Goal: Use online tool/utility: Use online tool/utility

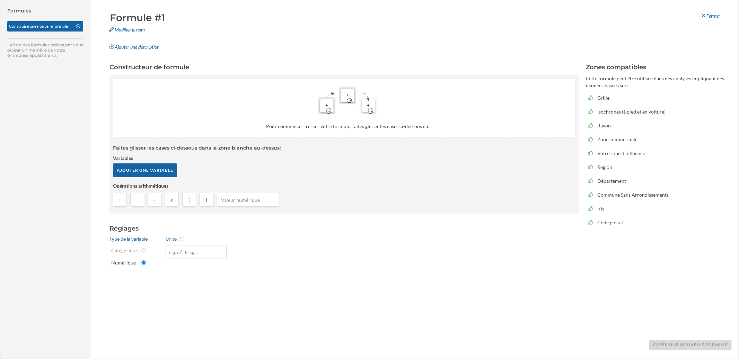
click at [588, 2] on div "Formule #1 Modifier le nom Ajouter une description [GEOGRAPHIC_DATA] Constructe…" at bounding box center [414, 179] width 648 height 359
click at [709, 13] on div "Fermer" at bounding box center [710, 16] width 29 height 10
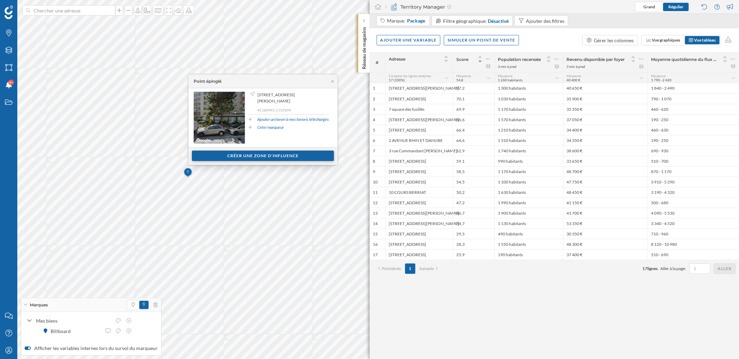
click at [242, 157] on div "Créer une zone d'influence" at bounding box center [263, 156] width 142 height 10
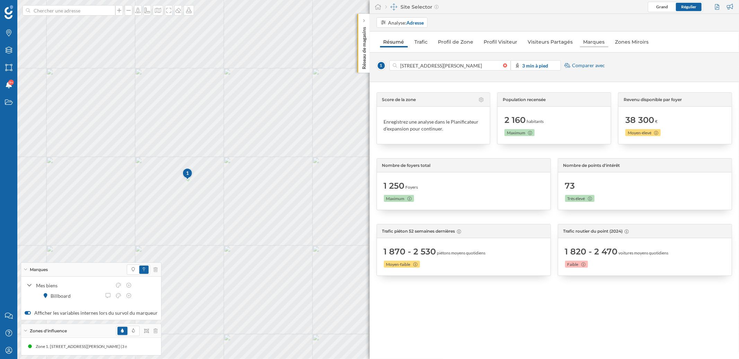
click at [588, 42] on link "Marques" at bounding box center [594, 41] width 28 height 11
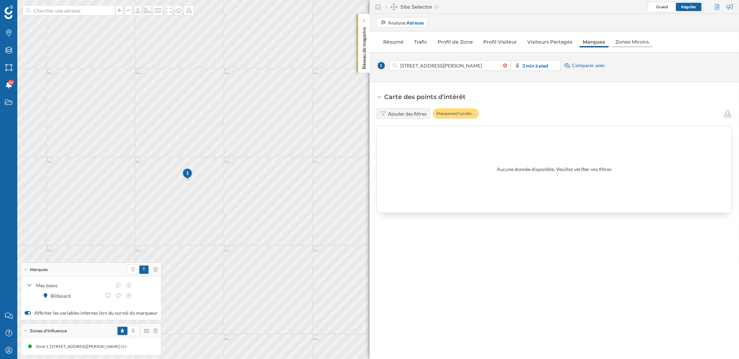
click at [623, 42] on link "Zones Miroirs" at bounding box center [632, 41] width 41 height 11
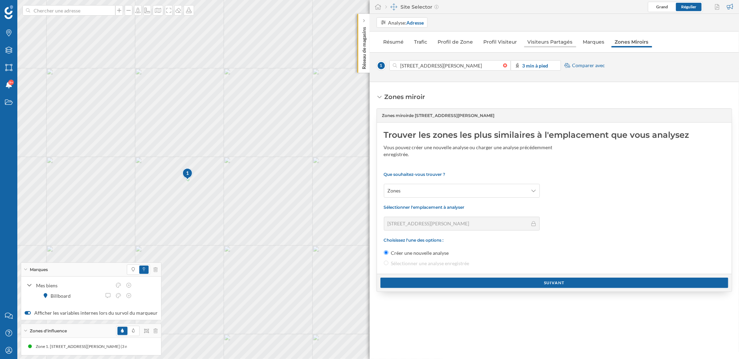
click at [551, 43] on link "Visiteurs Partagés" at bounding box center [550, 41] width 52 height 11
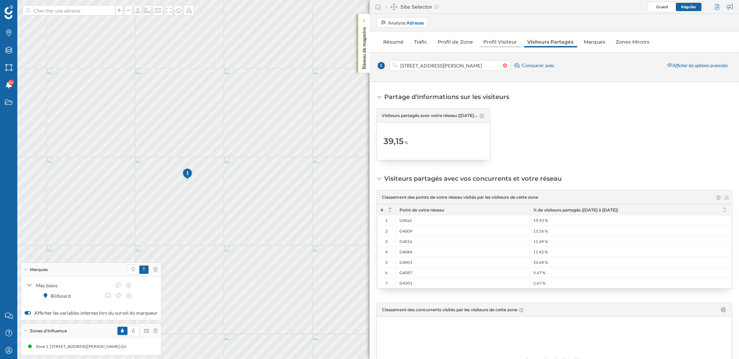
click at [504, 42] on link "Profil Visiteur" at bounding box center [500, 41] width 41 height 11
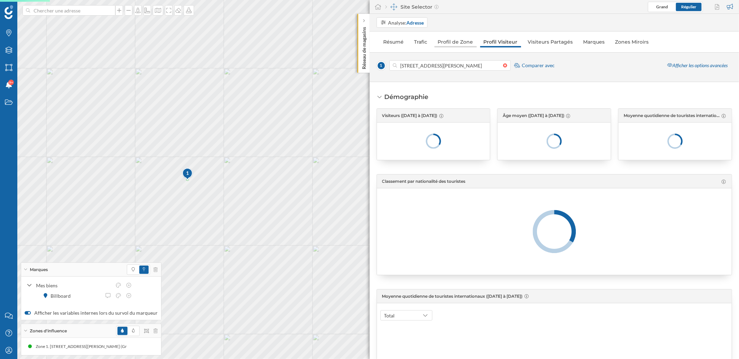
click at [458, 43] on link "Profil de Zone" at bounding box center [456, 41] width 42 height 11
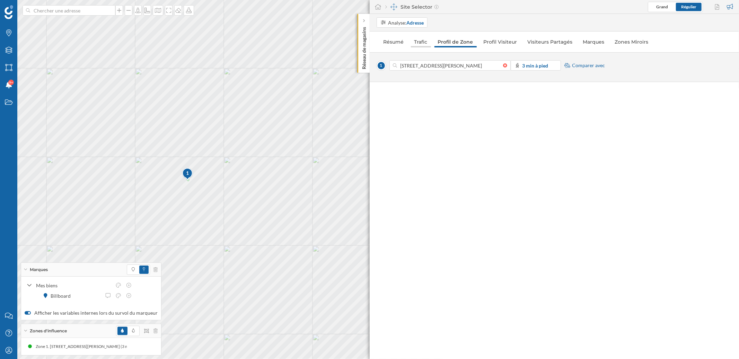
click at [421, 43] on link "Trafic" at bounding box center [421, 41] width 20 height 11
click at [394, 43] on link "Résumé" at bounding box center [393, 41] width 27 height 11
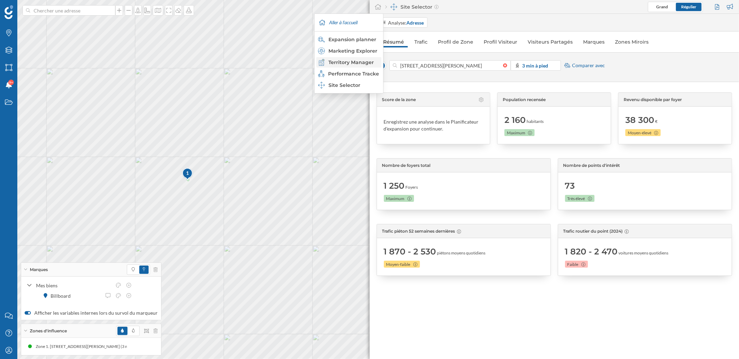
click at [368, 61] on div "Territory Manager" at bounding box center [348, 62] width 61 height 7
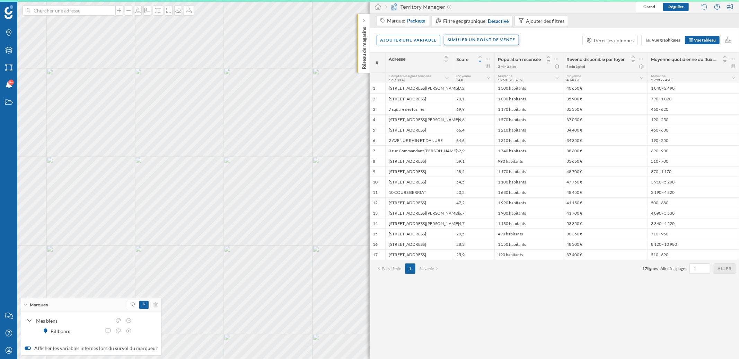
click at [478, 40] on div "Simuler un point de vente" at bounding box center [481, 40] width 75 height 10
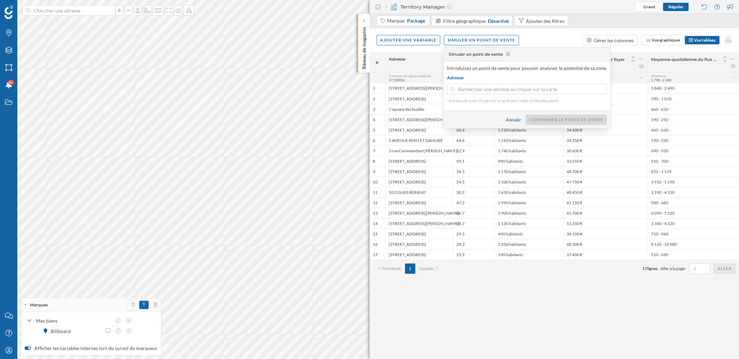
click at [532, 35] on div "Ajouter une variable Simuler un point de vente Gérer les colonnes Vue graphique…" at bounding box center [555, 40] width 370 height 24
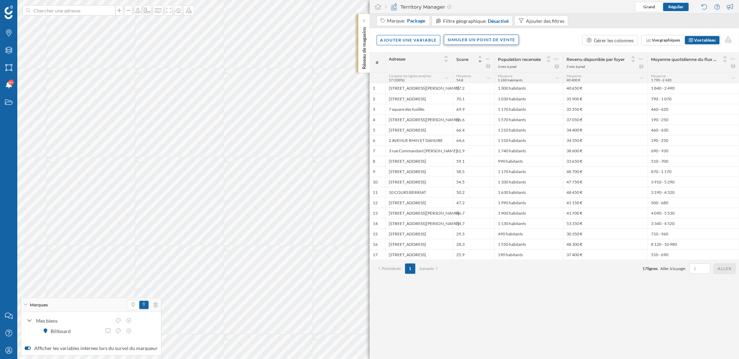
click at [491, 39] on div "Simuler un point de vente" at bounding box center [481, 40] width 75 height 10
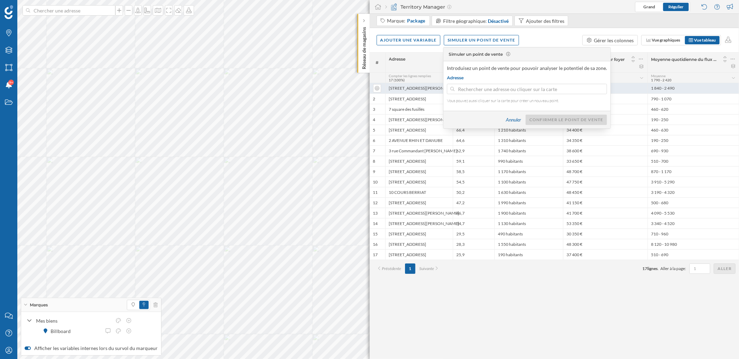
type input "[STREET_ADDRESS][PERSON_NAME]"
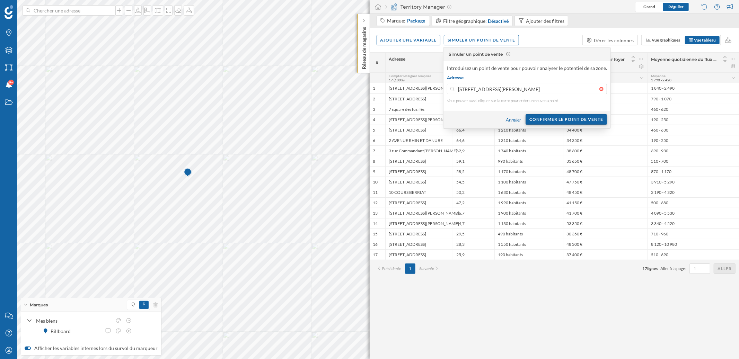
click at [547, 119] on div "Confirmer le point de vente" at bounding box center [566, 119] width 81 height 10
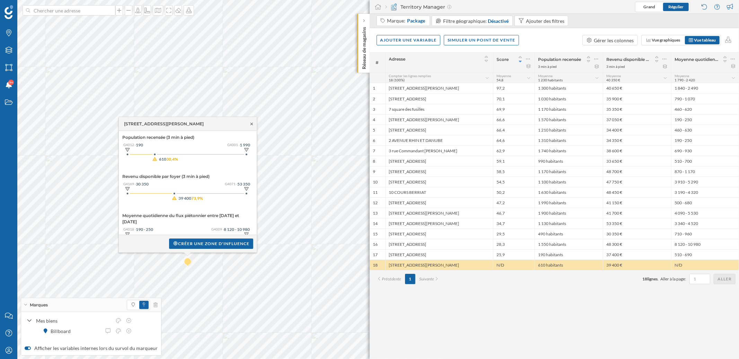
click at [251, 123] on icon at bounding box center [252, 124] width 2 height 2
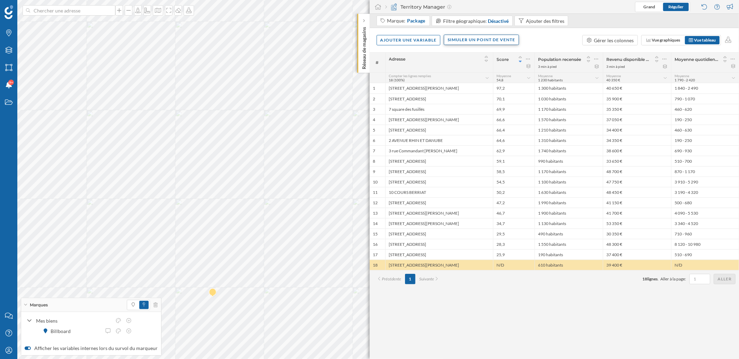
click at [477, 35] on div "Simuler un point de vente" at bounding box center [481, 40] width 75 height 10
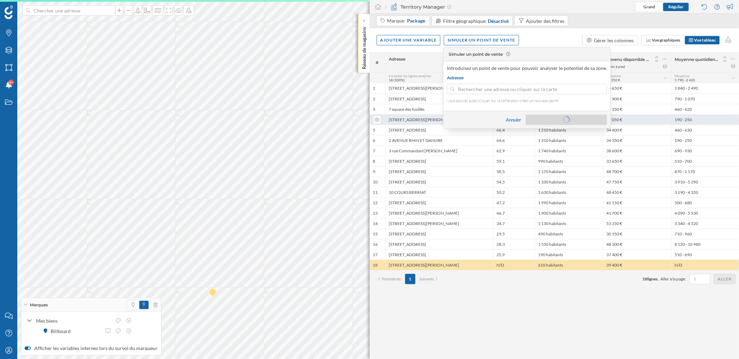
type input "[STREET_ADDRESS][PERSON_NAME]"
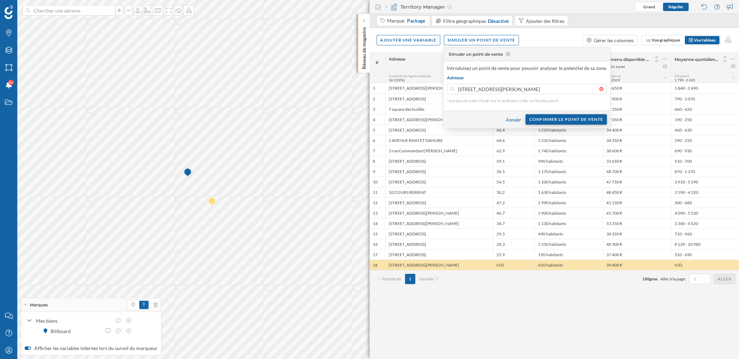
click at [586, 120] on div "Confirmer le point de vente" at bounding box center [566, 119] width 81 height 10
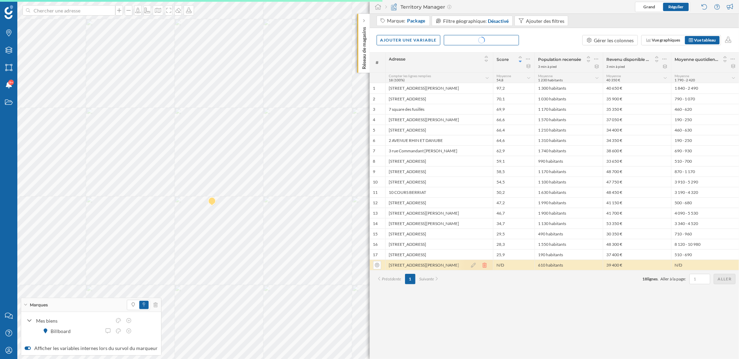
click at [484, 264] on icon at bounding box center [485, 265] width 6 height 5
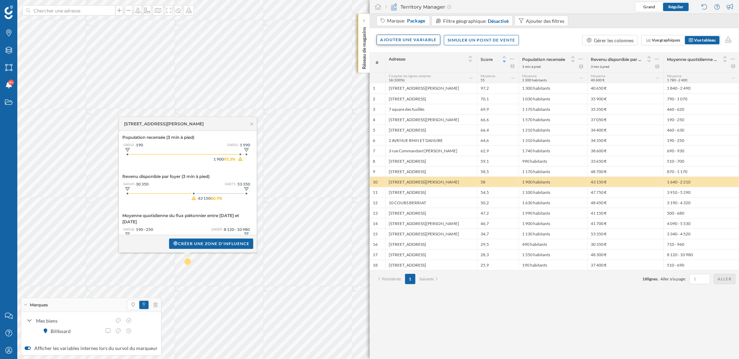
click at [419, 41] on div "Ajouter une variable" at bounding box center [409, 40] width 64 height 10
click at [410, 68] on div "Variable externe" at bounding box center [414, 68] width 69 height 7
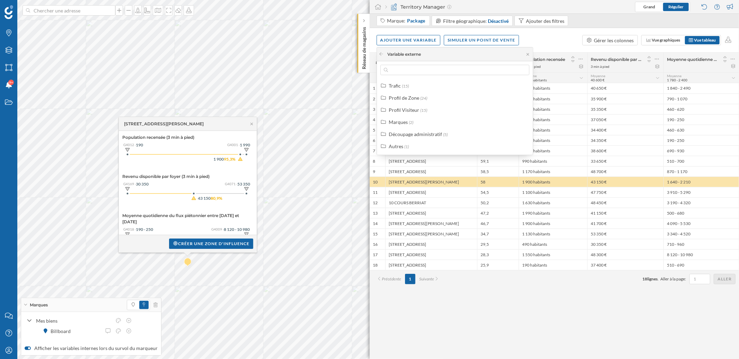
click at [561, 46] on div "Ajouter une variable Simuler un point de vente Gérer les colonnes Vue graphique…" at bounding box center [555, 40] width 370 height 24
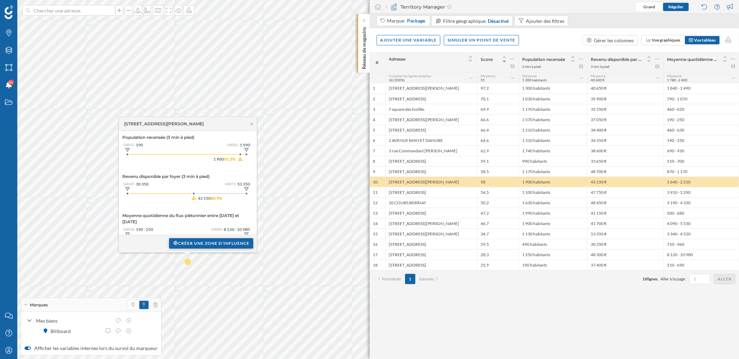
click at [204, 245] on div "Créer une zone d'influence" at bounding box center [211, 243] width 84 height 10
